Goal: Task Accomplishment & Management: Use online tool/utility

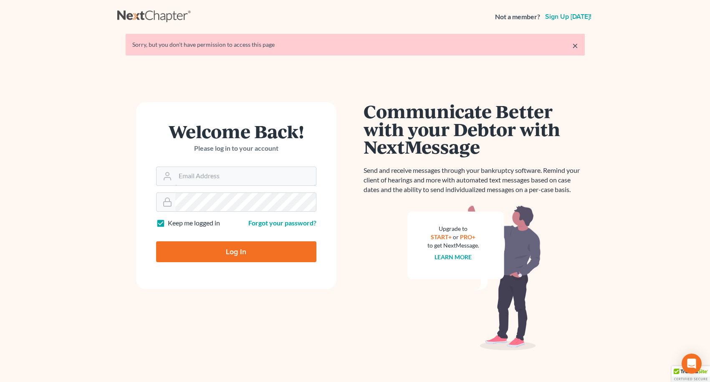
type input "[EMAIL_ADDRESS][DOMAIN_NAME]"
click at [230, 251] on input "Log In" at bounding box center [236, 251] width 160 height 21
type input "Thinking..."
